Goal: Transaction & Acquisition: Book appointment/travel/reservation

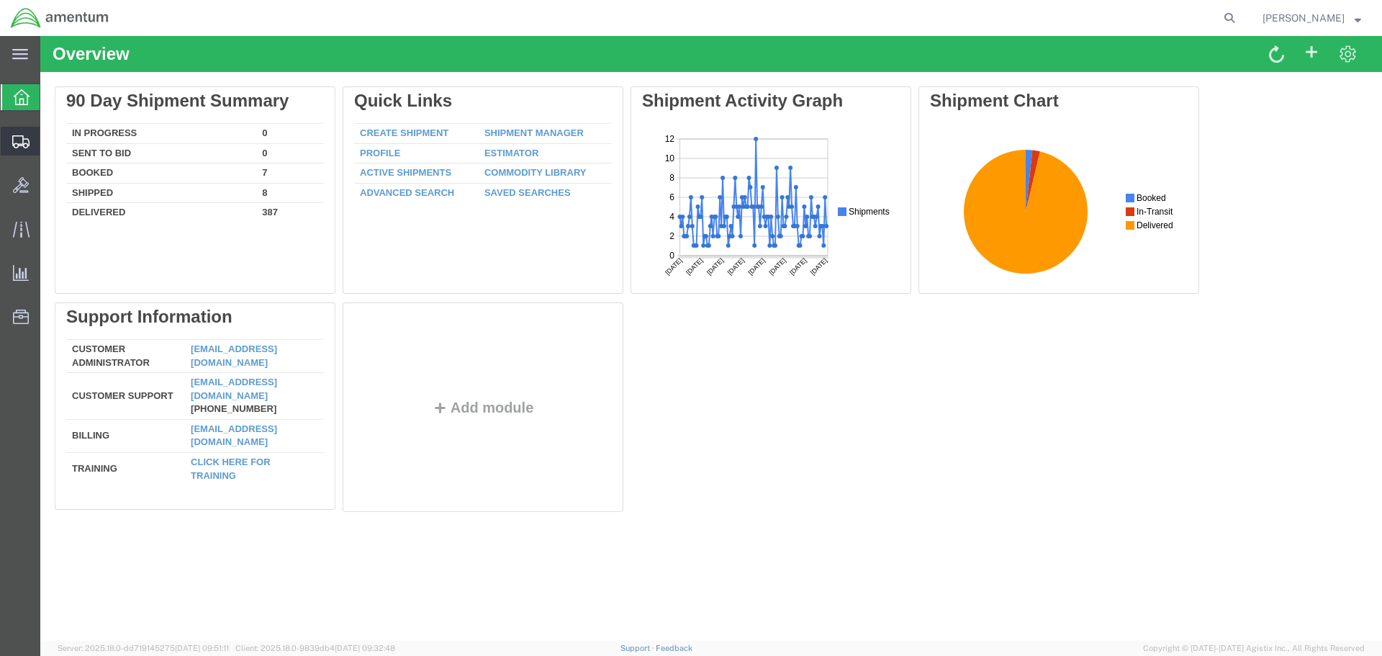
click at [17, 141] on icon at bounding box center [20, 141] width 17 height 13
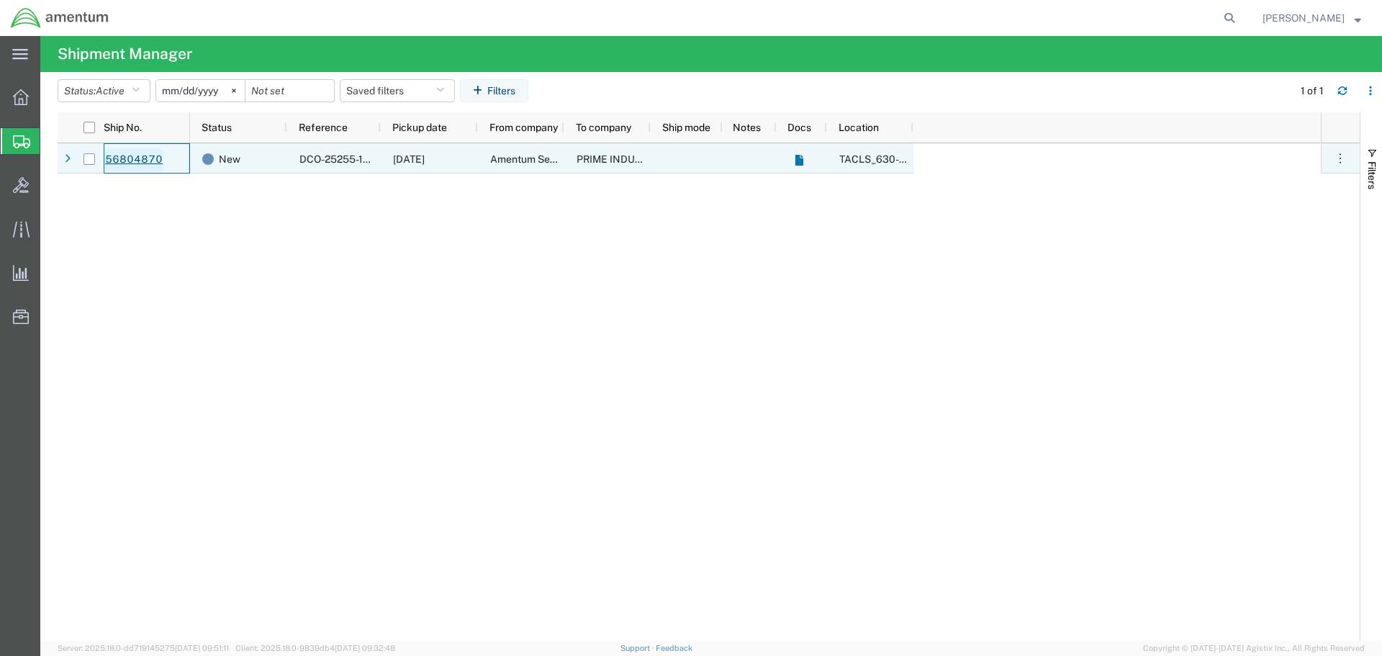
click at [137, 158] on link "56804870" at bounding box center [133, 159] width 59 height 23
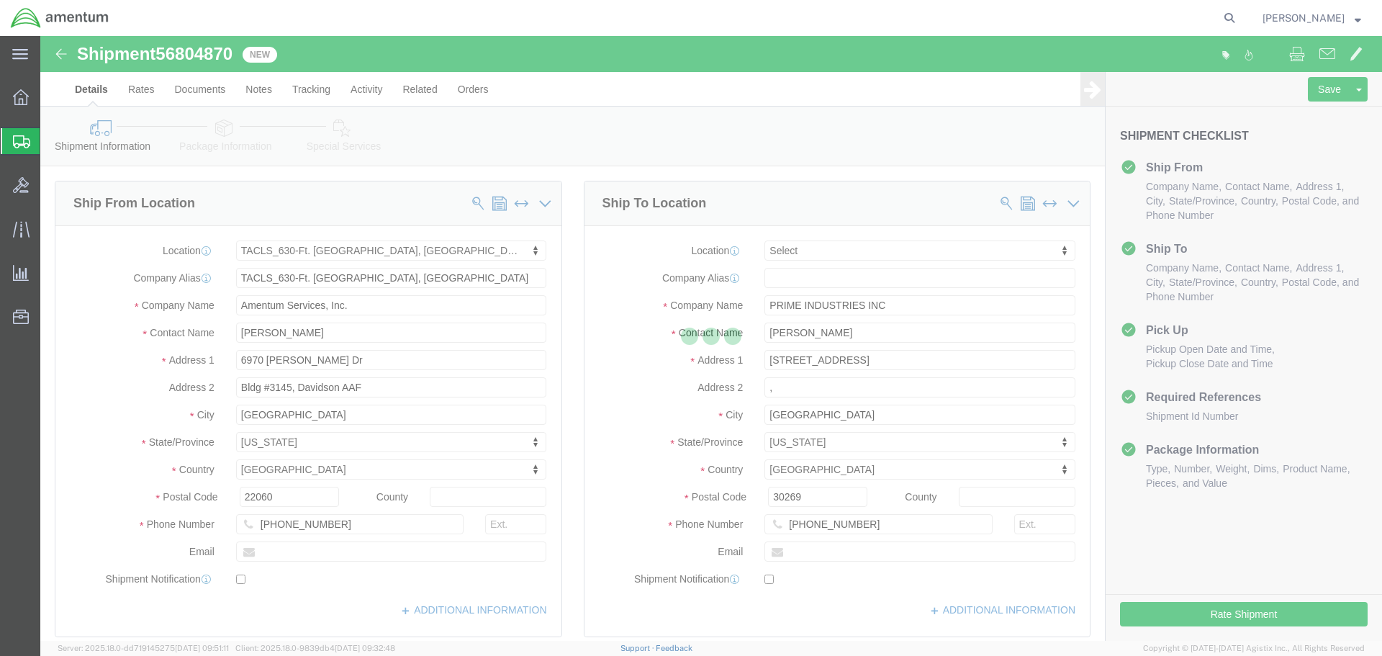
select select "42715"
select select
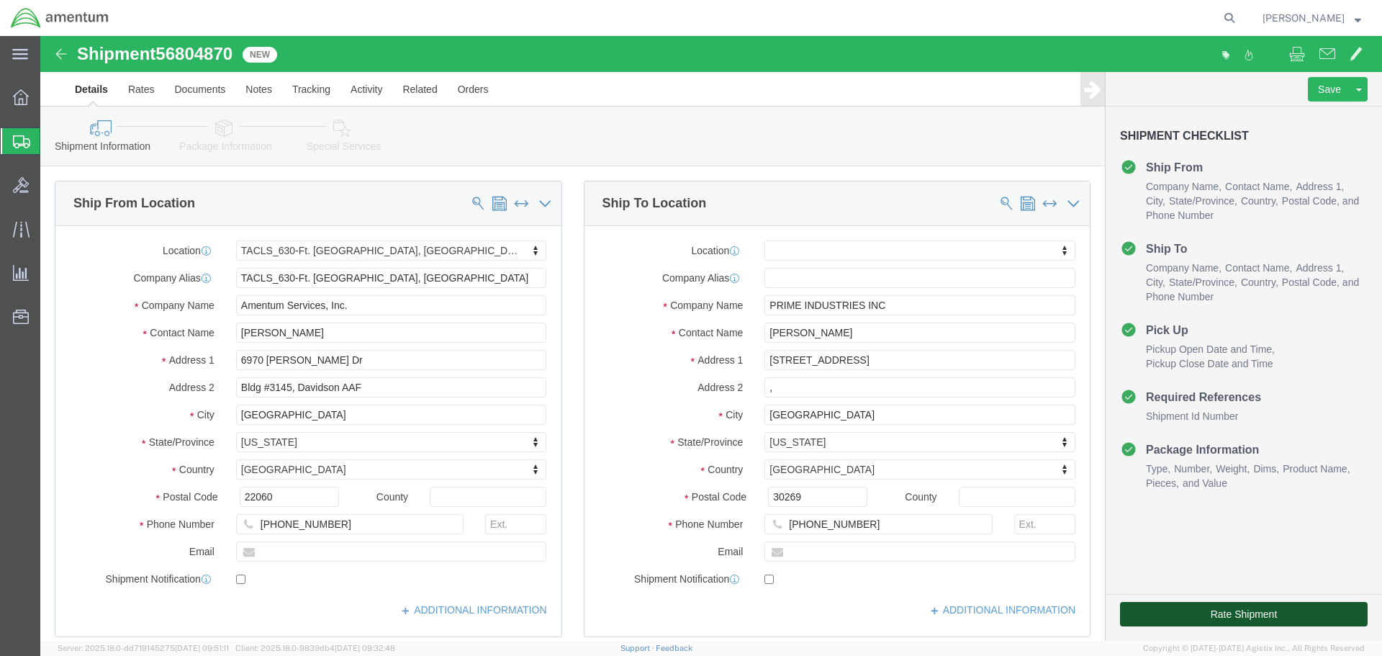
click button "Rate Shipment"
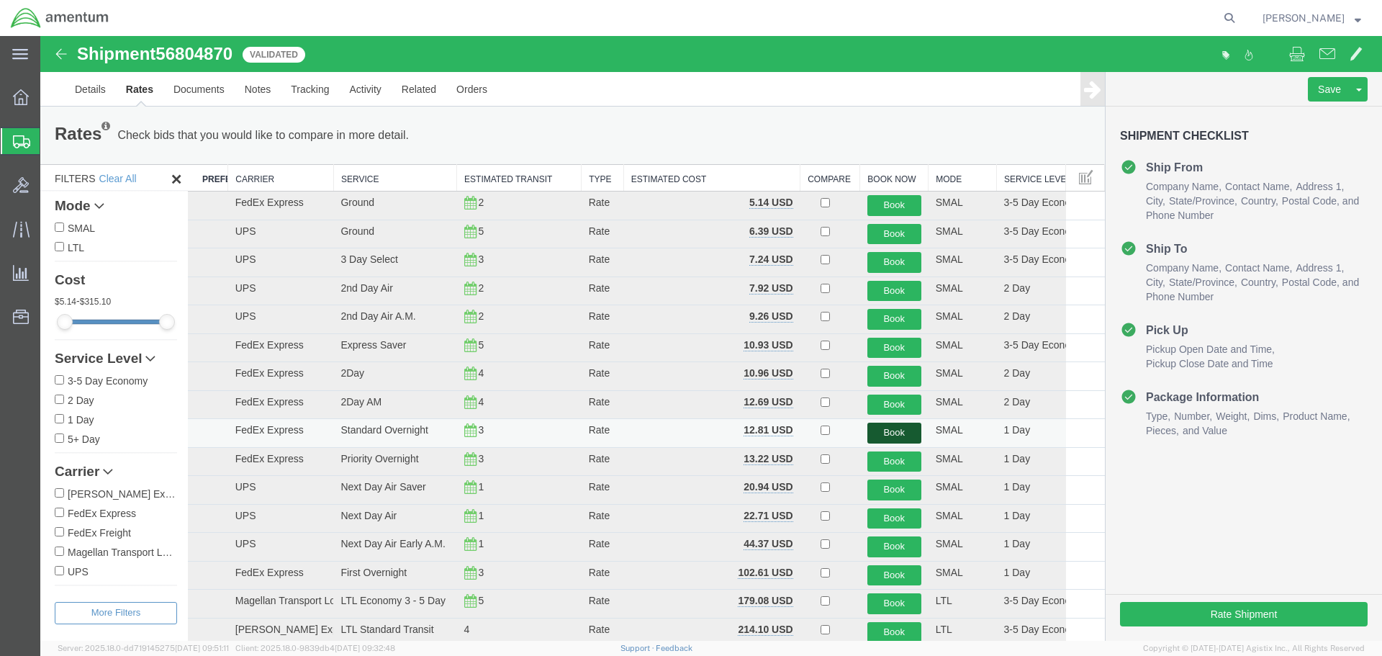
click at [891, 431] on button "Book" at bounding box center [895, 433] width 54 height 21
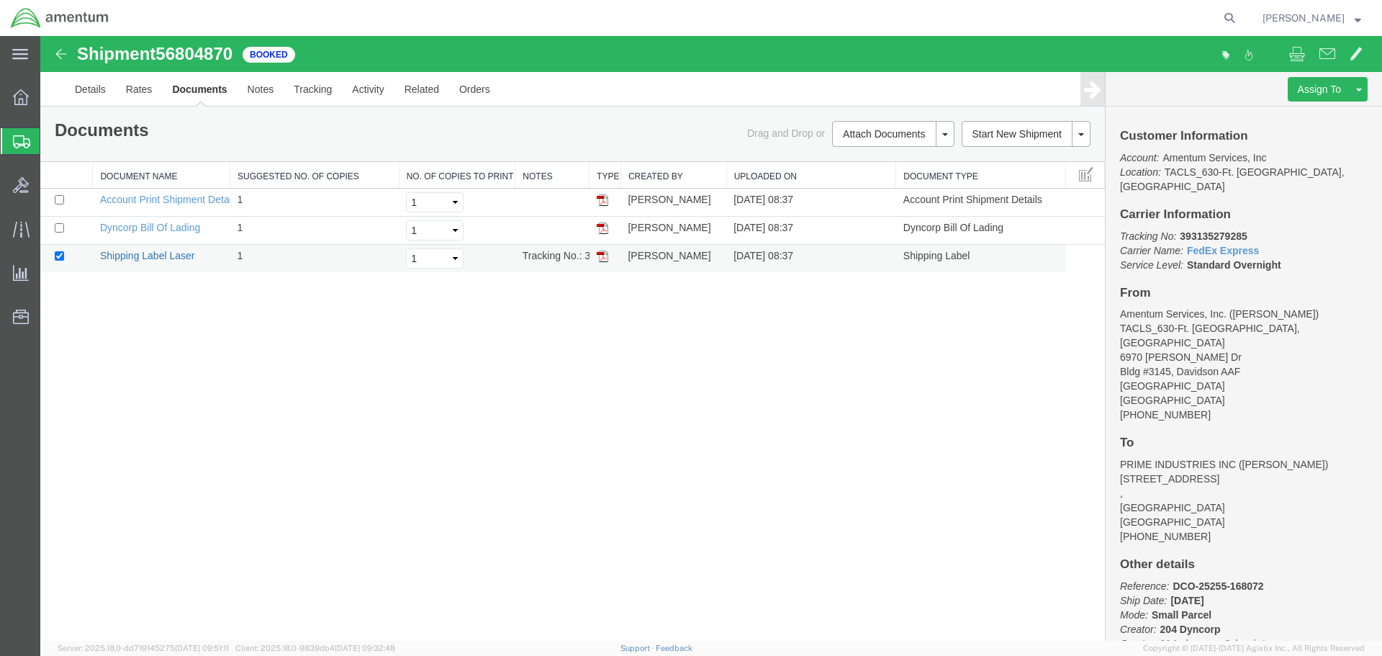
click at [156, 254] on link "Shipping Label Laser" at bounding box center [147, 256] width 95 height 12
click at [17, 228] on icon at bounding box center [21, 229] width 17 height 17
